Goal: Information Seeking & Learning: Learn about a topic

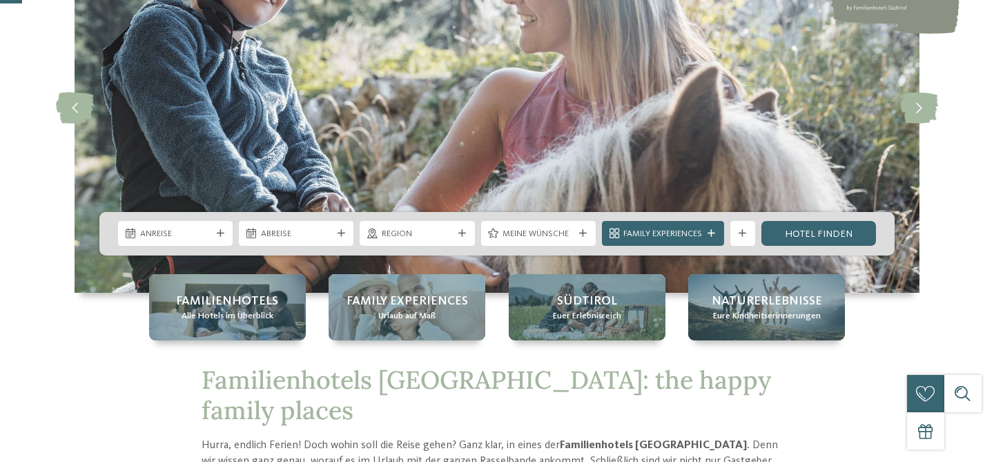
scroll to position [142, 0]
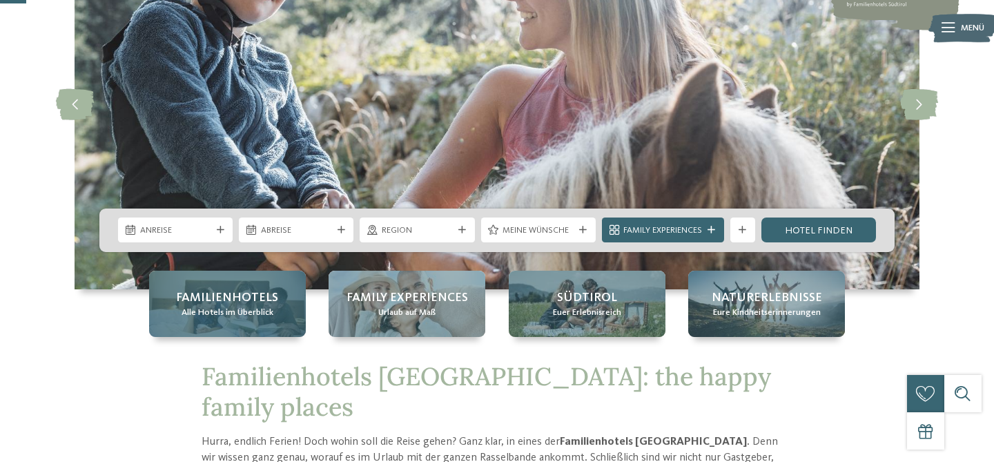
click at [262, 293] on span "Familienhotels" at bounding box center [227, 297] width 102 height 17
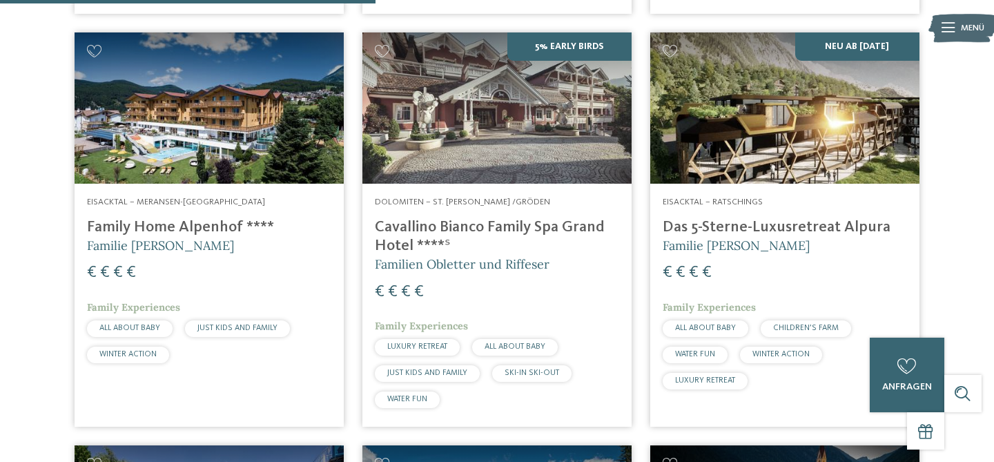
scroll to position [1530, 0]
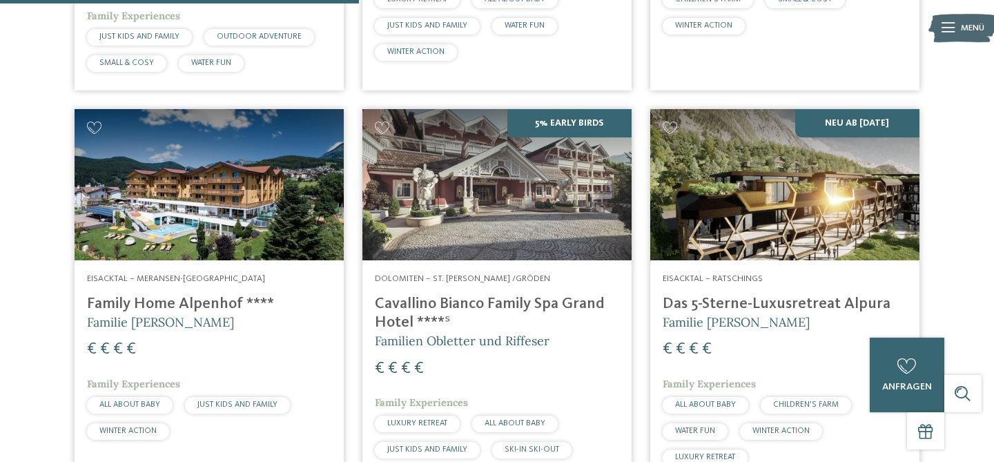
click at [831, 226] on img at bounding box center [784, 184] width 269 height 151
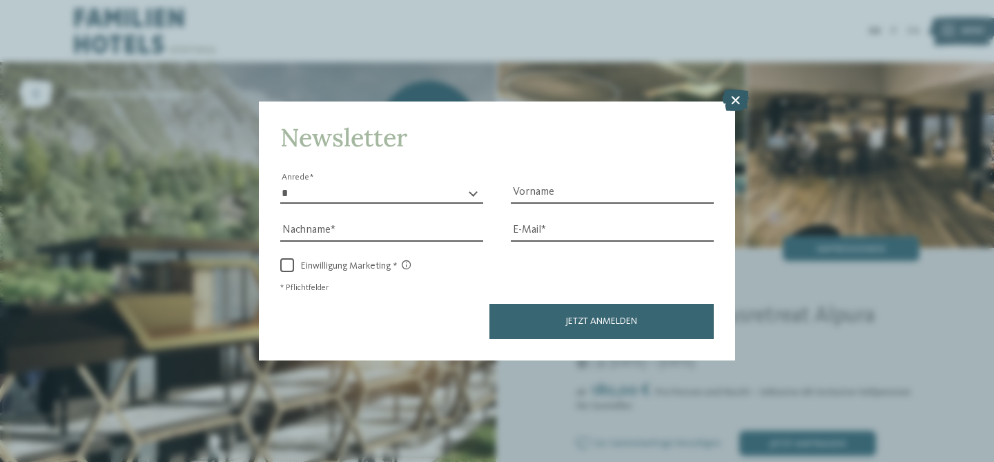
click at [735, 97] on icon at bounding box center [735, 100] width 27 height 22
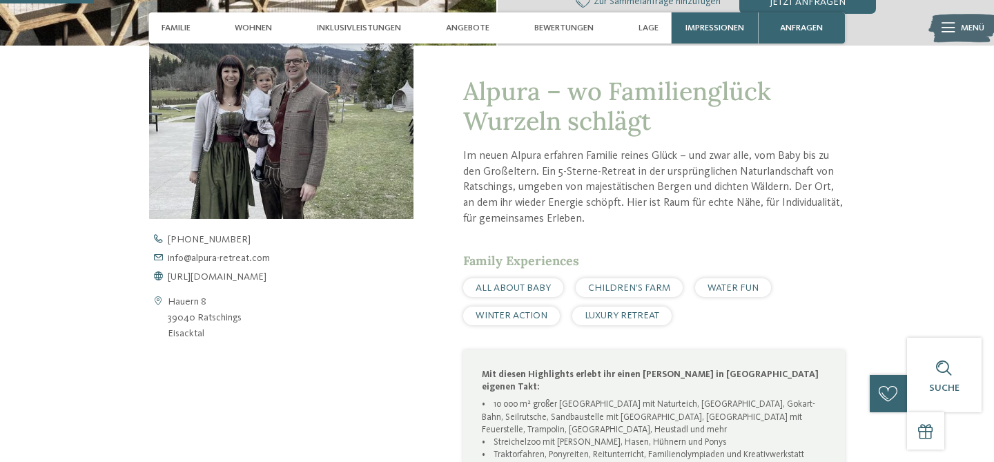
scroll to position [445, 0]
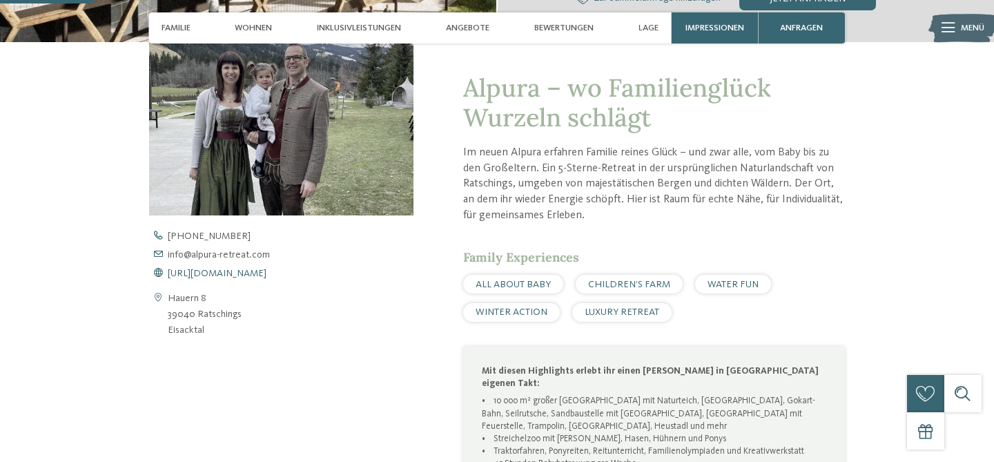
click at [240, 271] on span "[URL][DOMAIN_NAME]" at bounding box center [217, 274] width 99 height 10
